Goal: Transaction & Acquisition: Purchase product/service

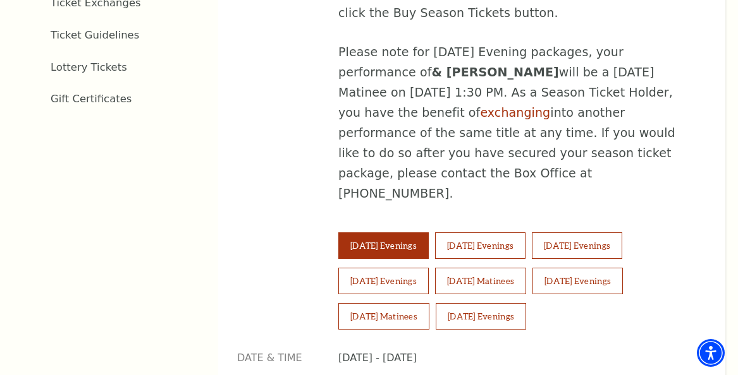
scroll to position [779, 0]
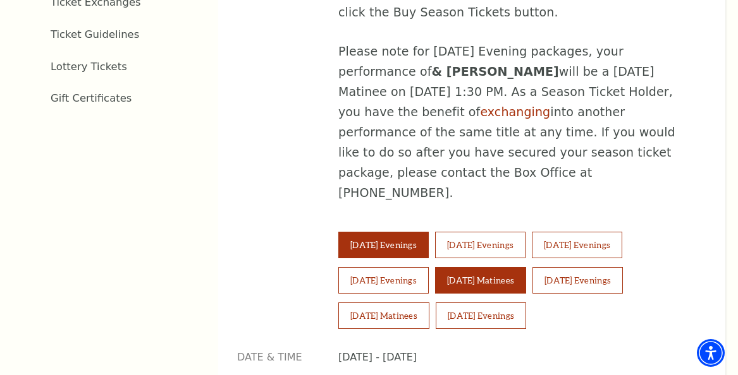
click at [478, 267] on button "Saturday Matinees" at bounding box center [480, 280] width 91 height 27
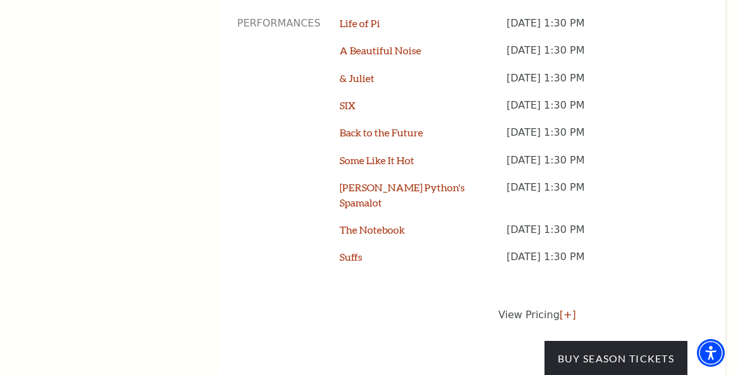
scroll to position [1170, 0]
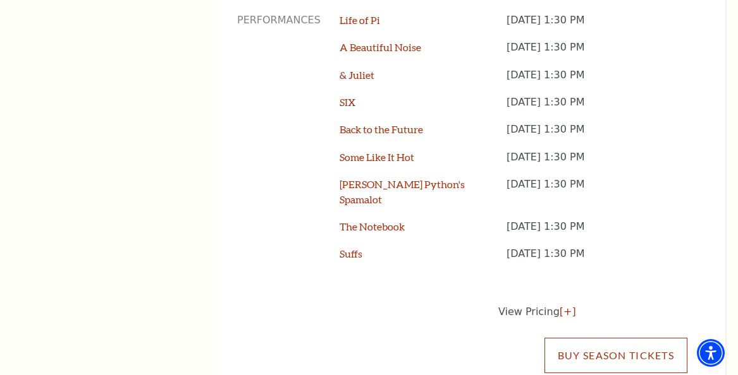
click at [561, 338] on link "Buy Season Tickets" at bounding box center [615, 355] width 143 height 35
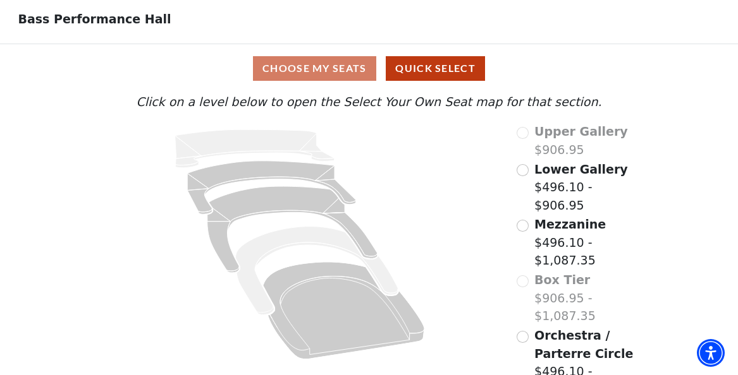
scroll to position [68, 0]
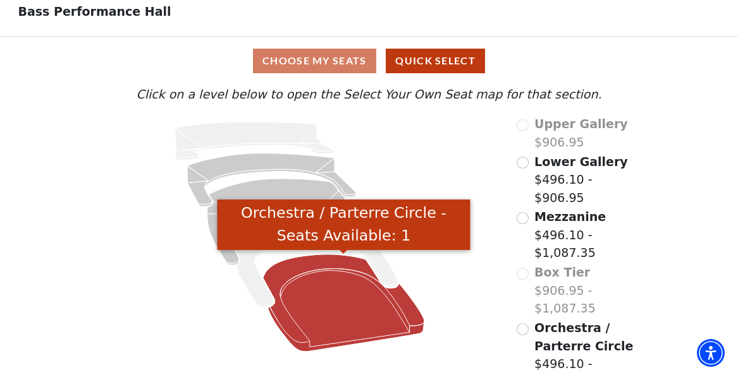
click at [331, 320] on icon "Orchestra / Parterre Circle - Seats Available: 1" at bounding box center [343, 303] width 161 height 97
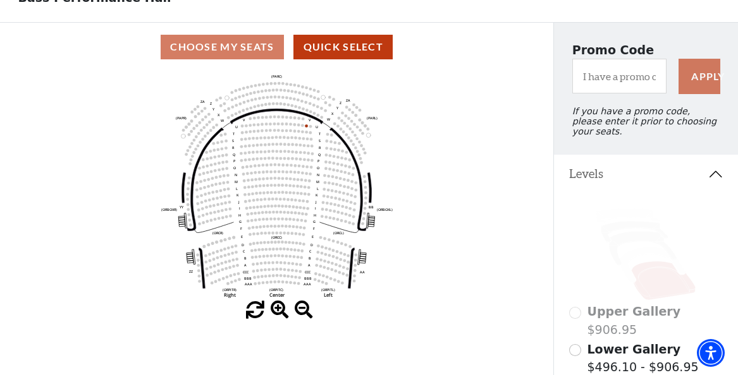
scroll to position [80, 0]
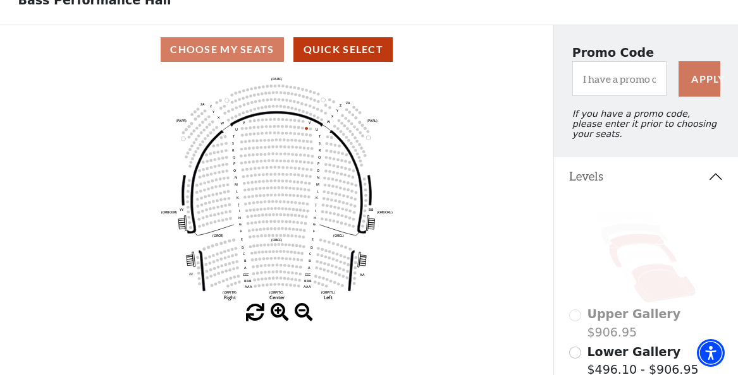
click at [631, 243] on icon at bounding box center [643, 251] width 68 height 34
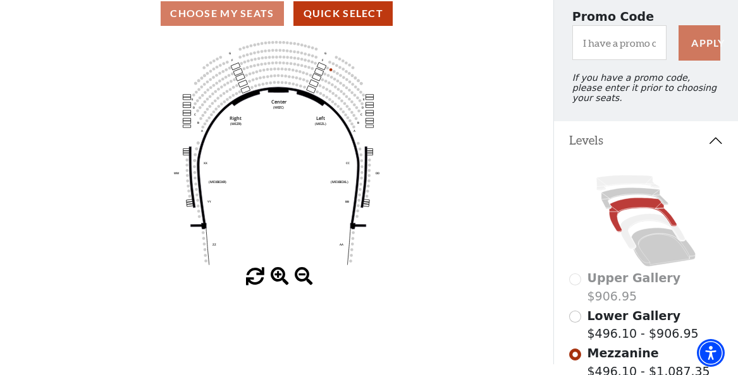
scroll to position [117, 0]
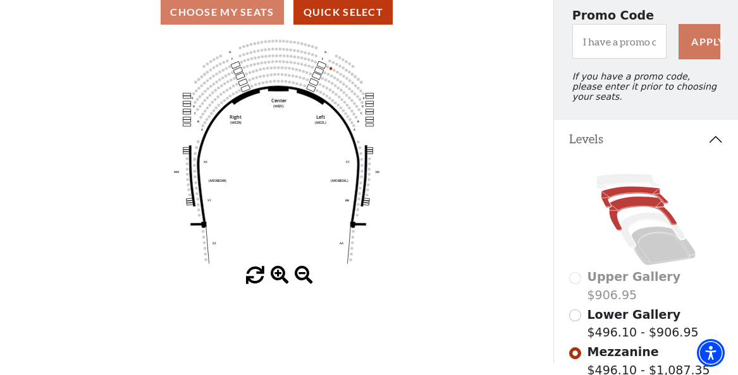
click at [618, 193] on icon at bounding box center [634, 196] width 67 height 21
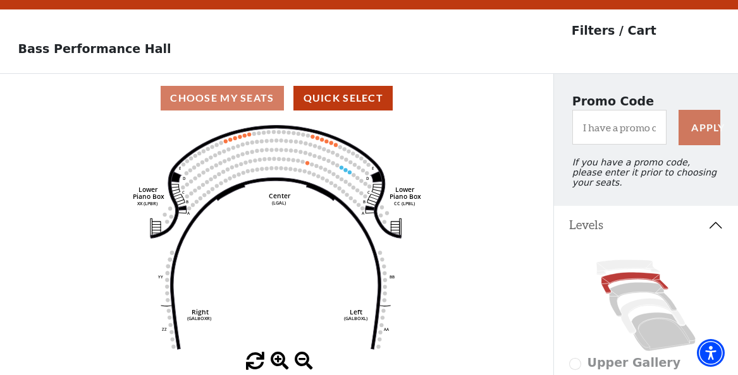
scroll to position [32, 0]
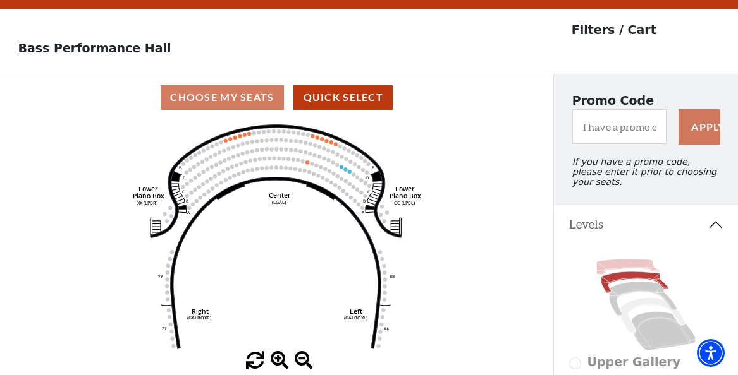
click at [609, 269] on icon at bounding box center [627, 266] width 63 height 15
click at [619, 288] on icon at bounding box center [643, 299] width 68 height 34
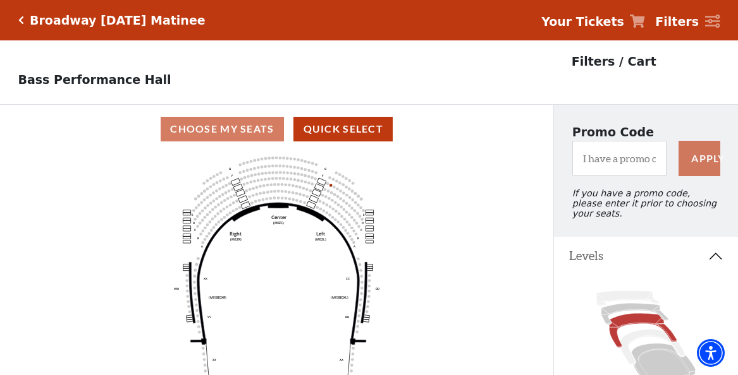
scroll to position [58, 0]
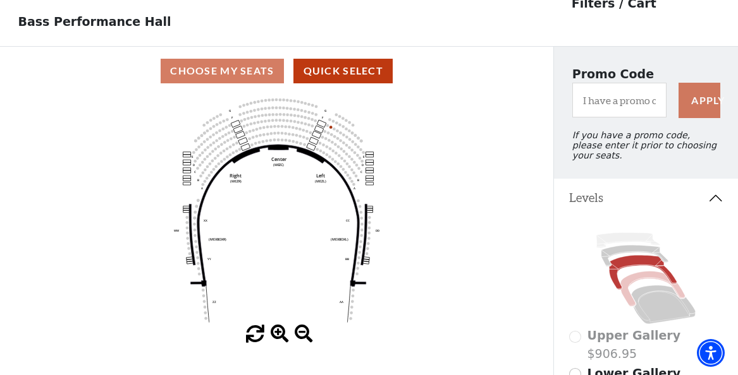
click at [649, 280] on icon at bounding box center [652, 288] width 64 height 35
click at [650, 316] on icon at bounding box center [663, 305] width 64 height 39
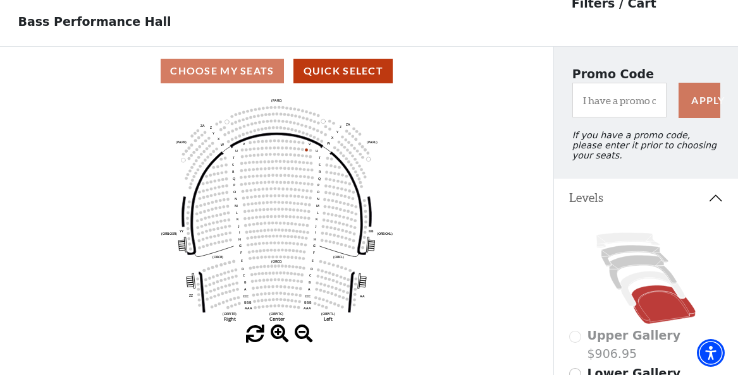
click at [277, 329] on span at bounding box center [280, 335] width 18 height 18
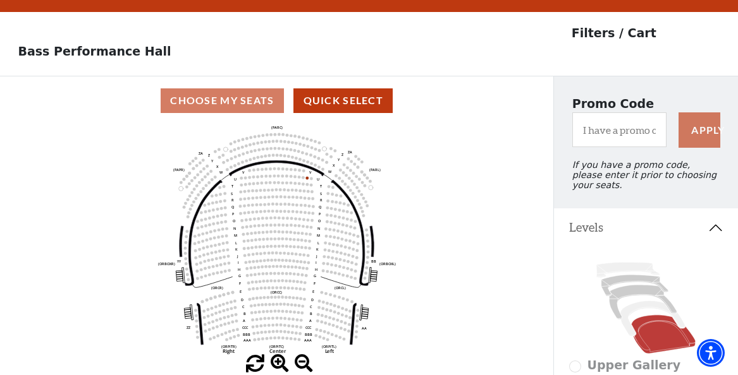
scroll to position [0, 0]
